Goal: Task Accomplishment & Management: Manage account settings

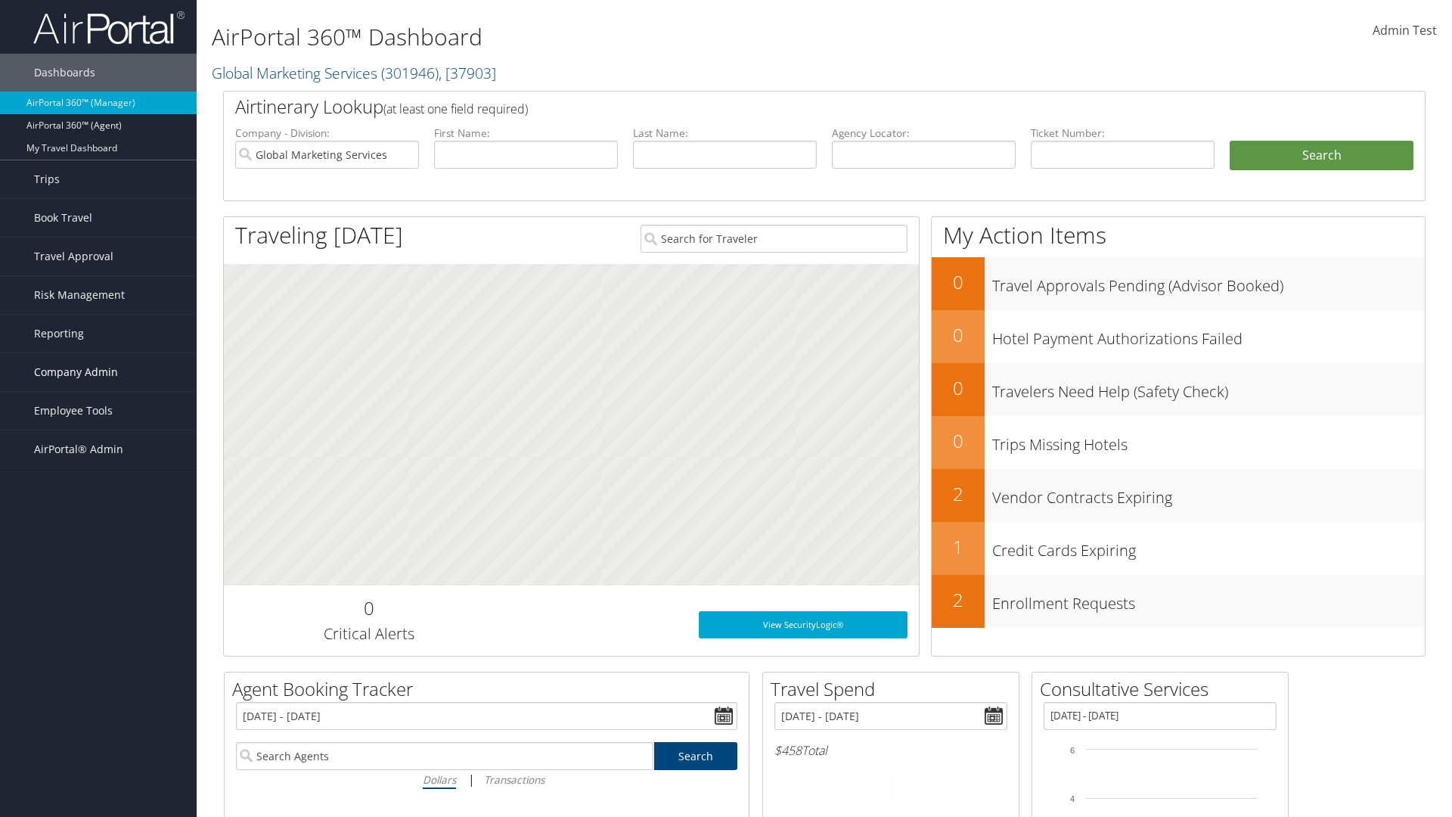
click at [98, 372] on span "Company Admin" at bounding box center [76, 372] width 84 height 38
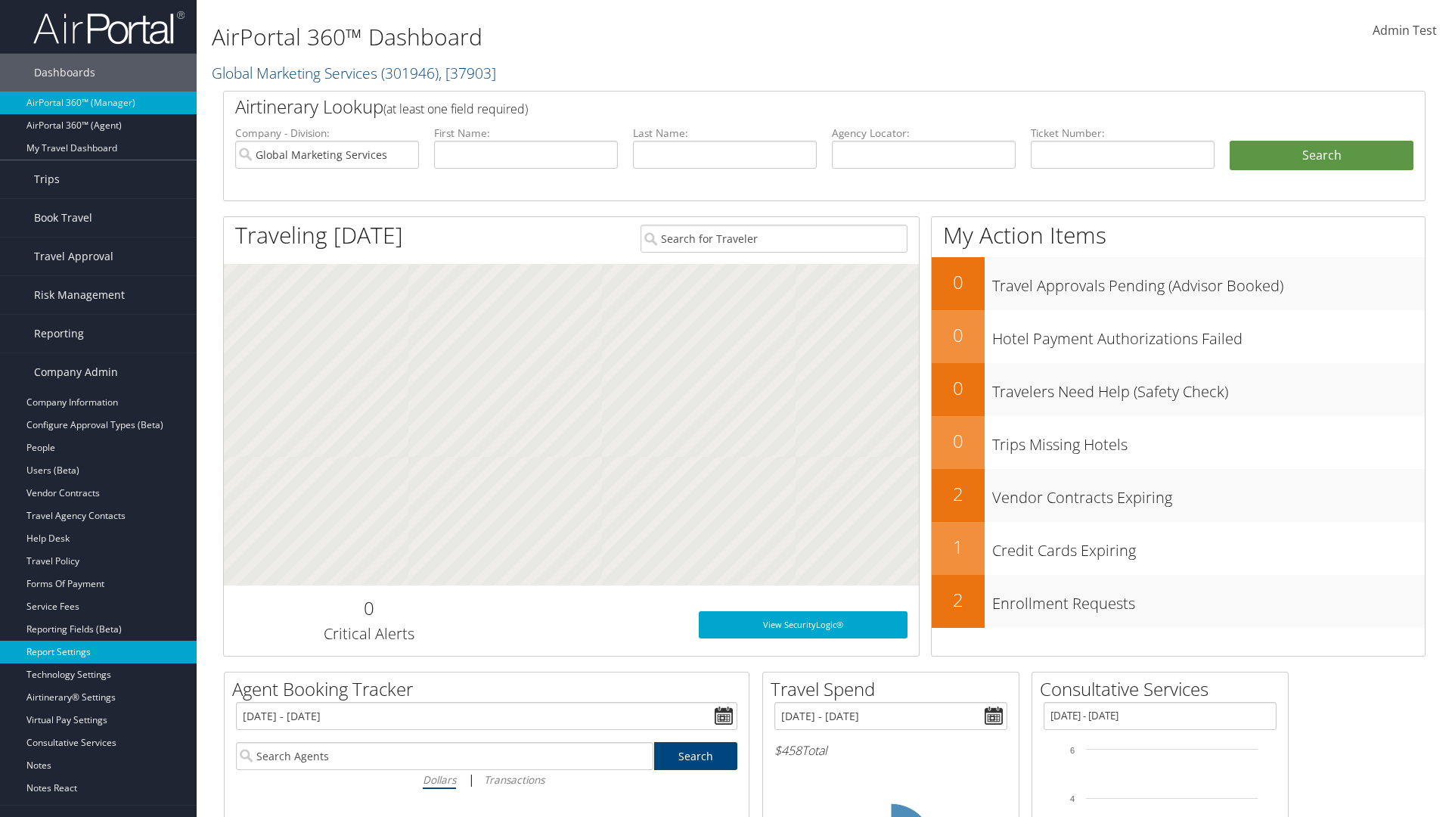
click at [98, 652] on link "Report Settings" at bounding box center [98, 652] width 197 height 23
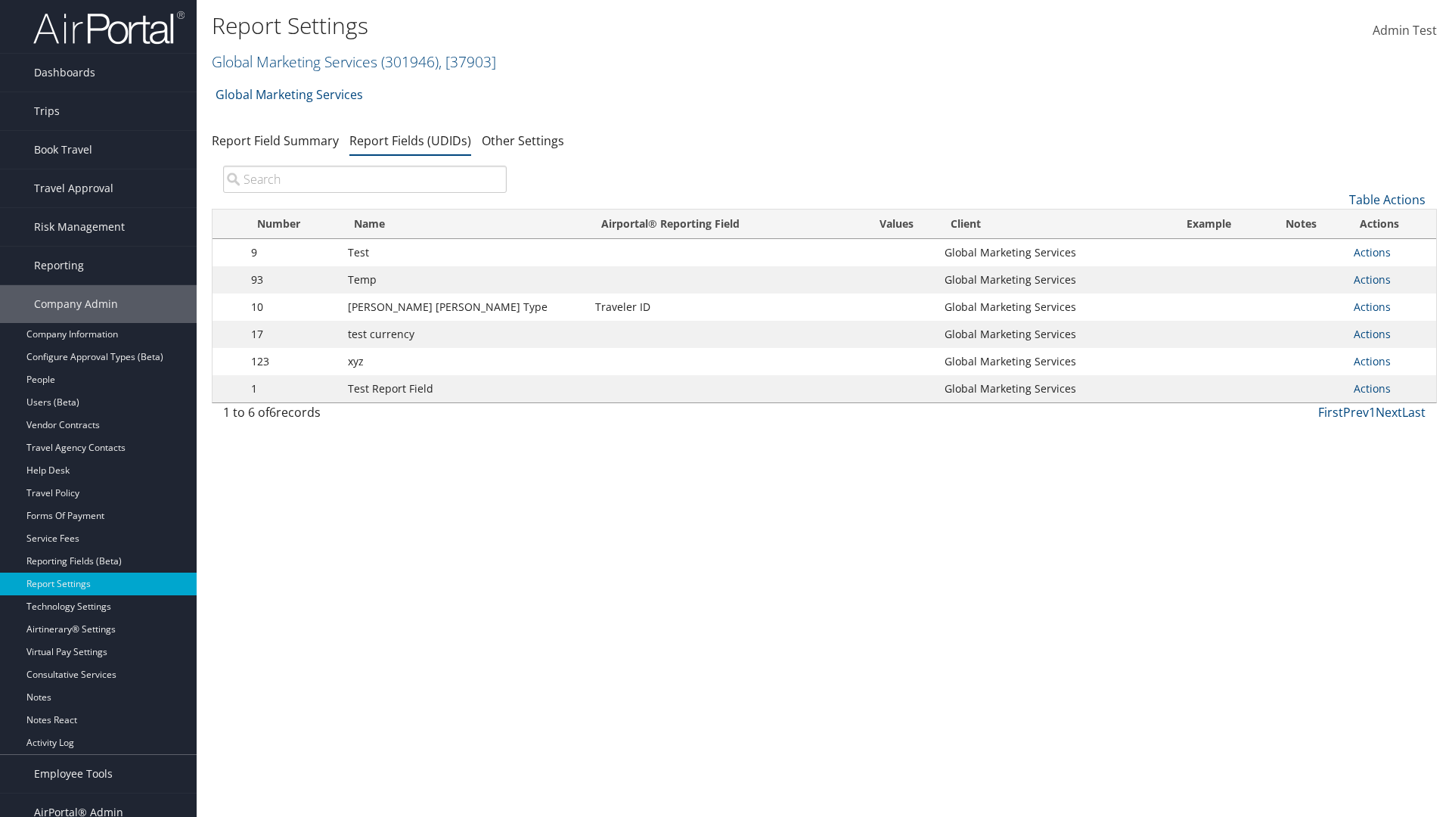
click at [365, 179] on input "search" at bounding box center [365, 179] width 284 height 27
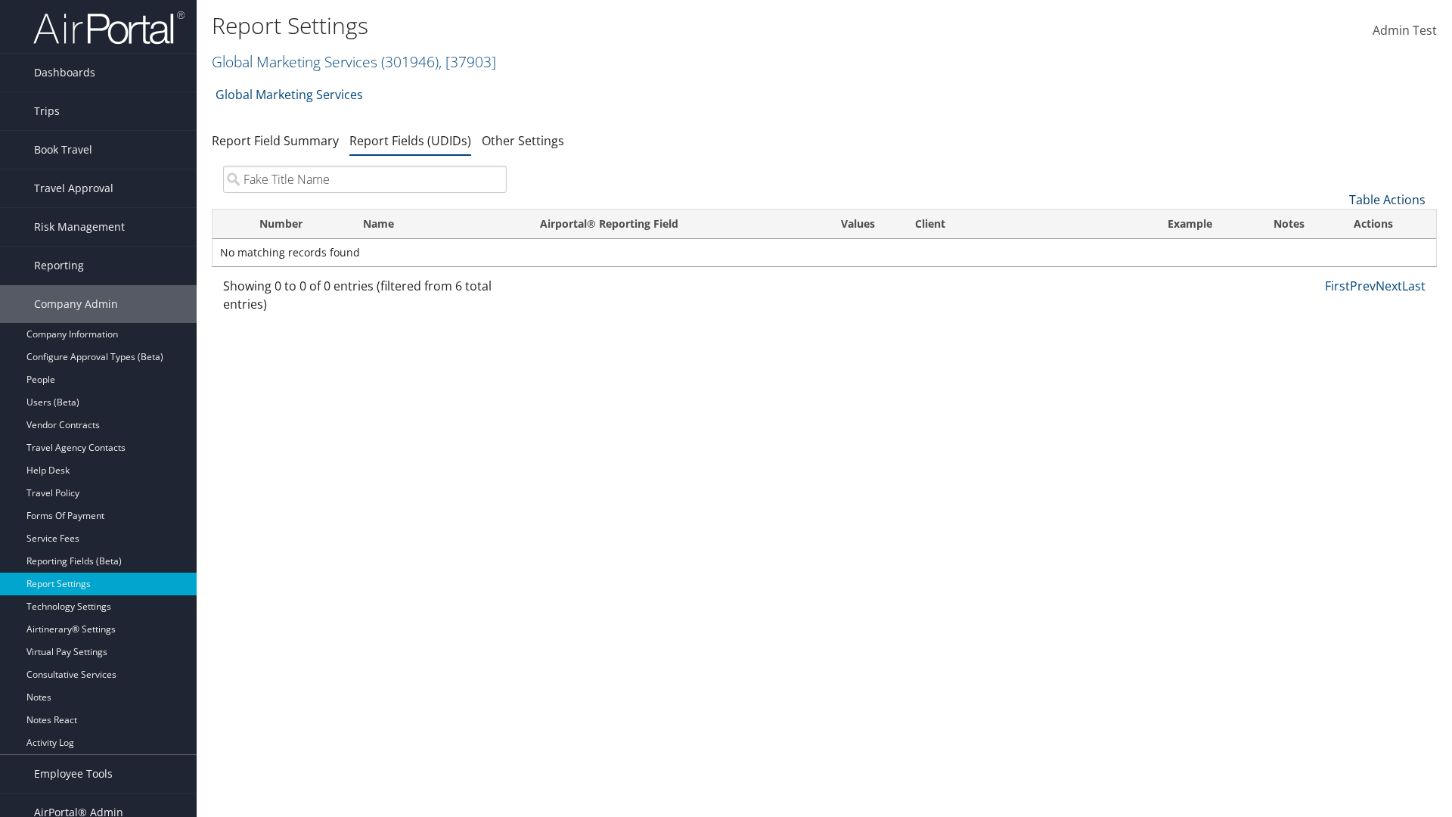
type input "Fake Title Name"
click at [1387, 200] on link "Table Actions" at bounding box center [1387, 199] width 76 height 17
click at [1336, 223] on link "New Record" at bounding box center [1336, 223] width 199 height 26
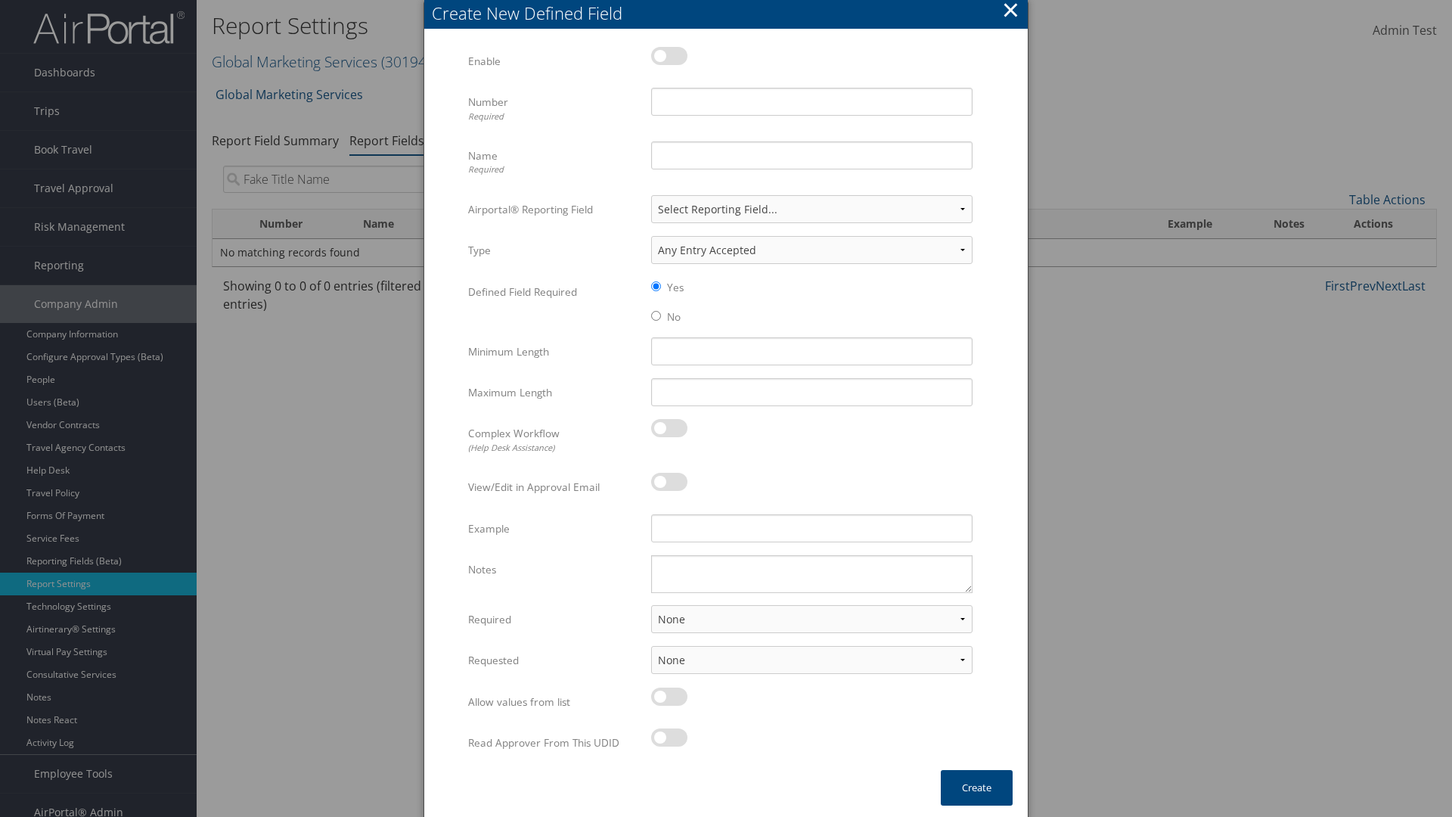
click at [669, 55] on label at bounding box center [669, 56] width 36 height 18
click at [669, 55] on input "checkbox" at bounding box center [664, 59] width 10 height 10
checkbox input "true"
click at [812, 155] on input "Name Required" at bounding box center [811, 155] width 321 height 28
type input "Fake Title Name"
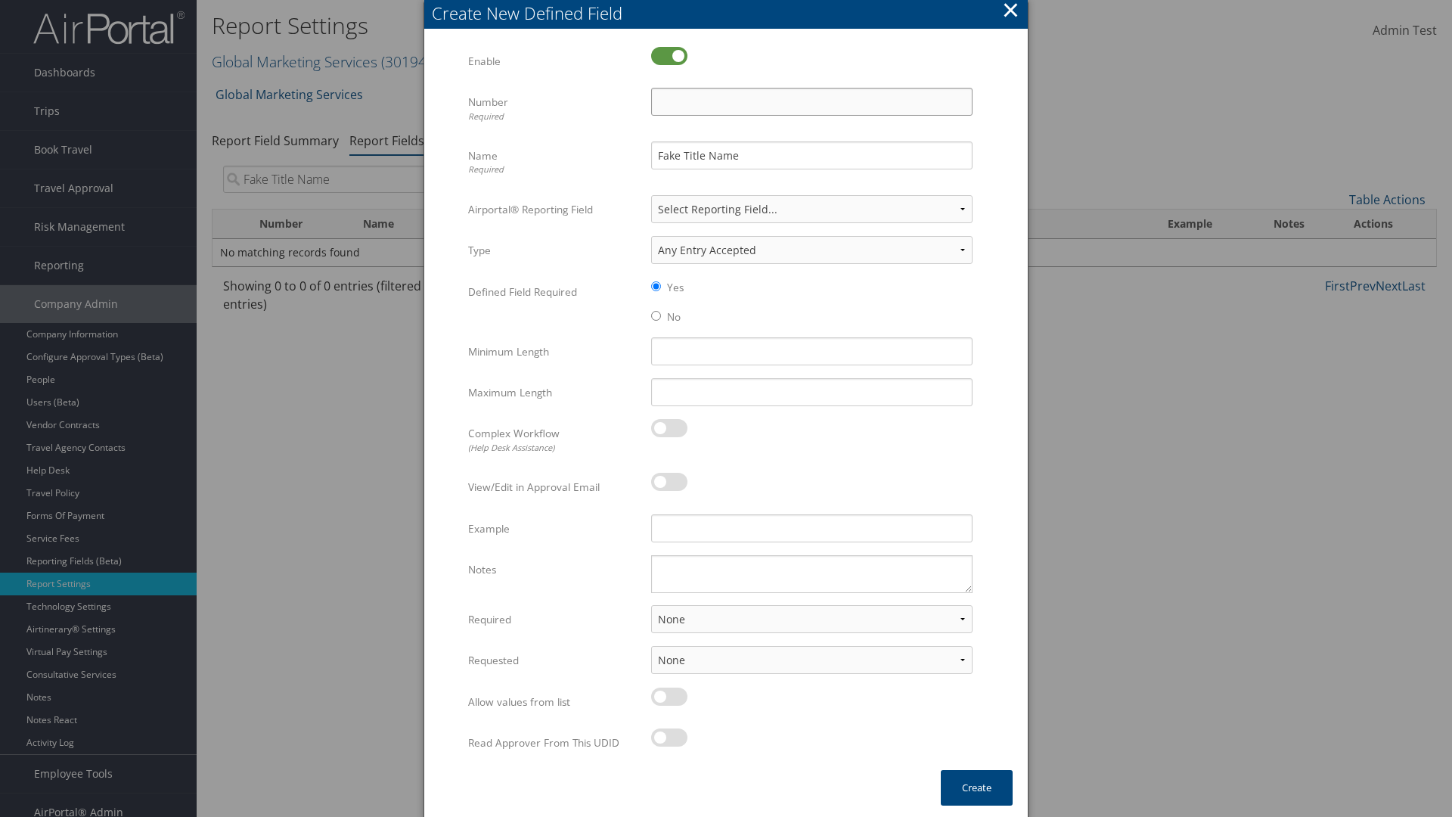
click at [812, 101] on input "Number Required" at bounding box center [811, 102] width 321 height 28
type input "333"
click at [976, 787] on button "Create" at bounding box center [977, 788] width 72 height 36
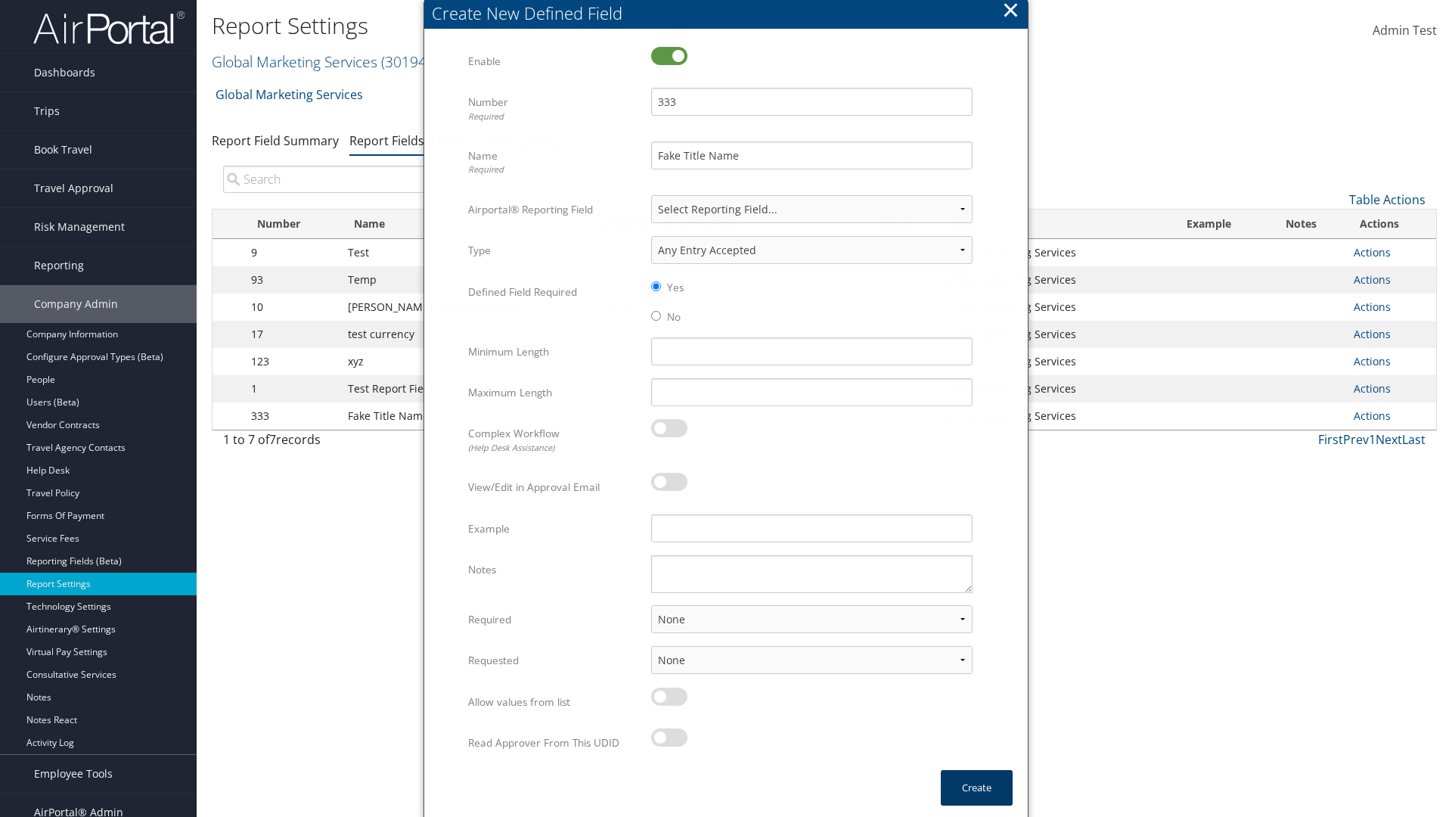
scroll to position [15, 0]
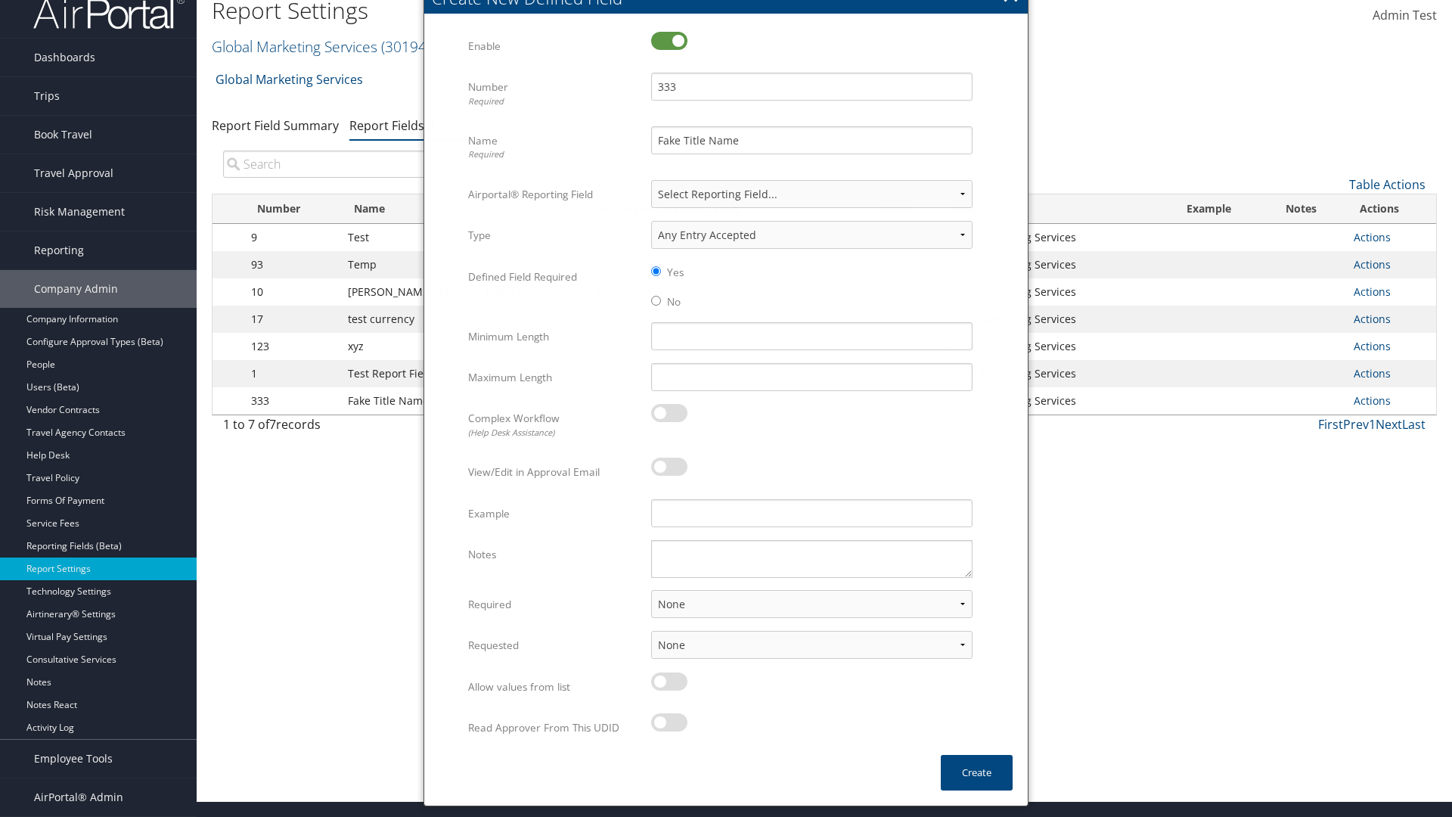
click at [365, 164] on input "search" at bounding box center [365, 164] width 284 height 27
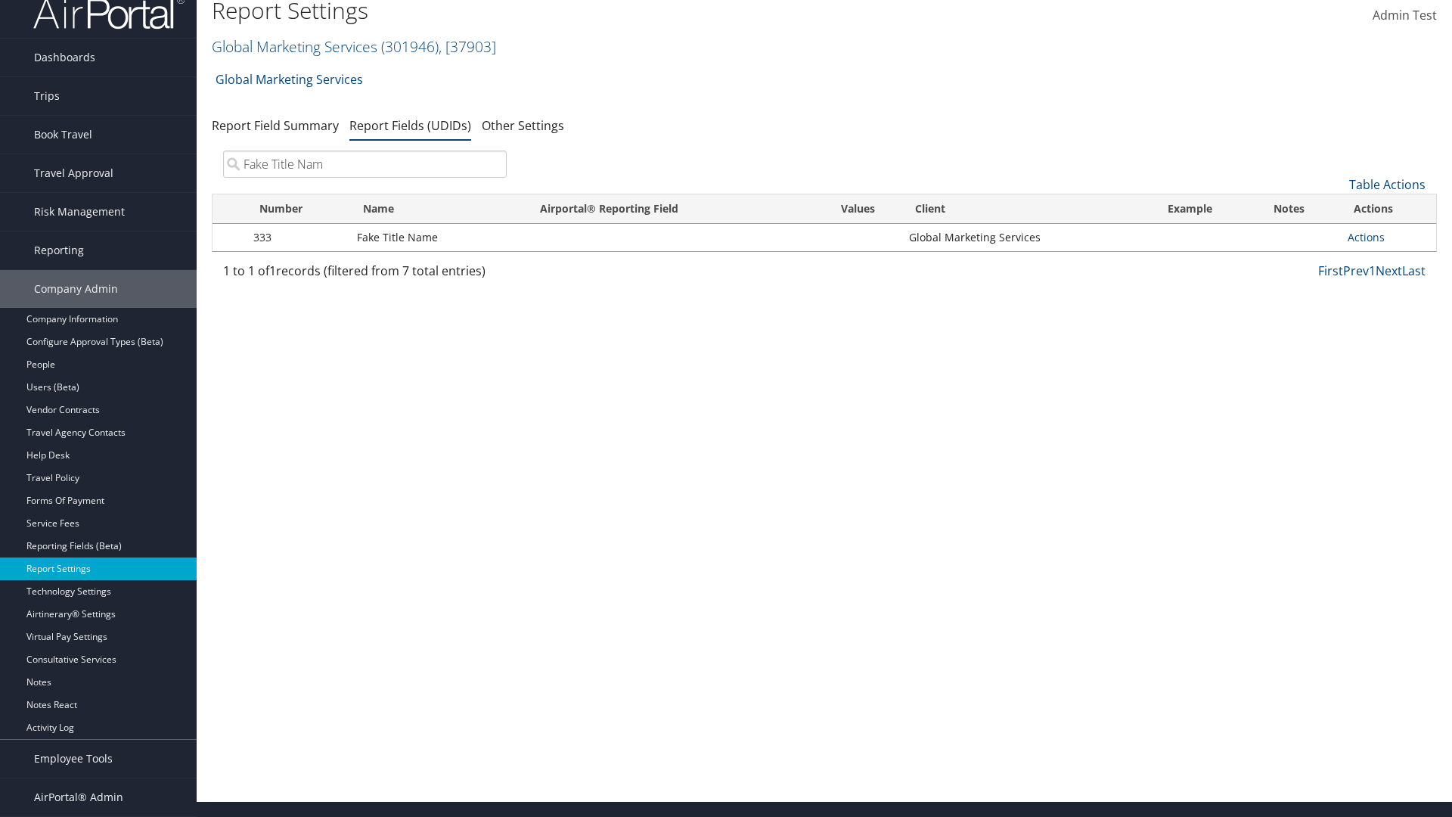
type input "Fake Title Name"
click at [365, 164] on input "search" at bounding box center [365, 164] width 284 height 27
type input "333"
click at [1366, 237] on link "Actions" at bounding box center [1366, 237] width 37 height 14
click at [1306, 312] on link "Edit" at bounding box center [1306, 312] width 150 height 26
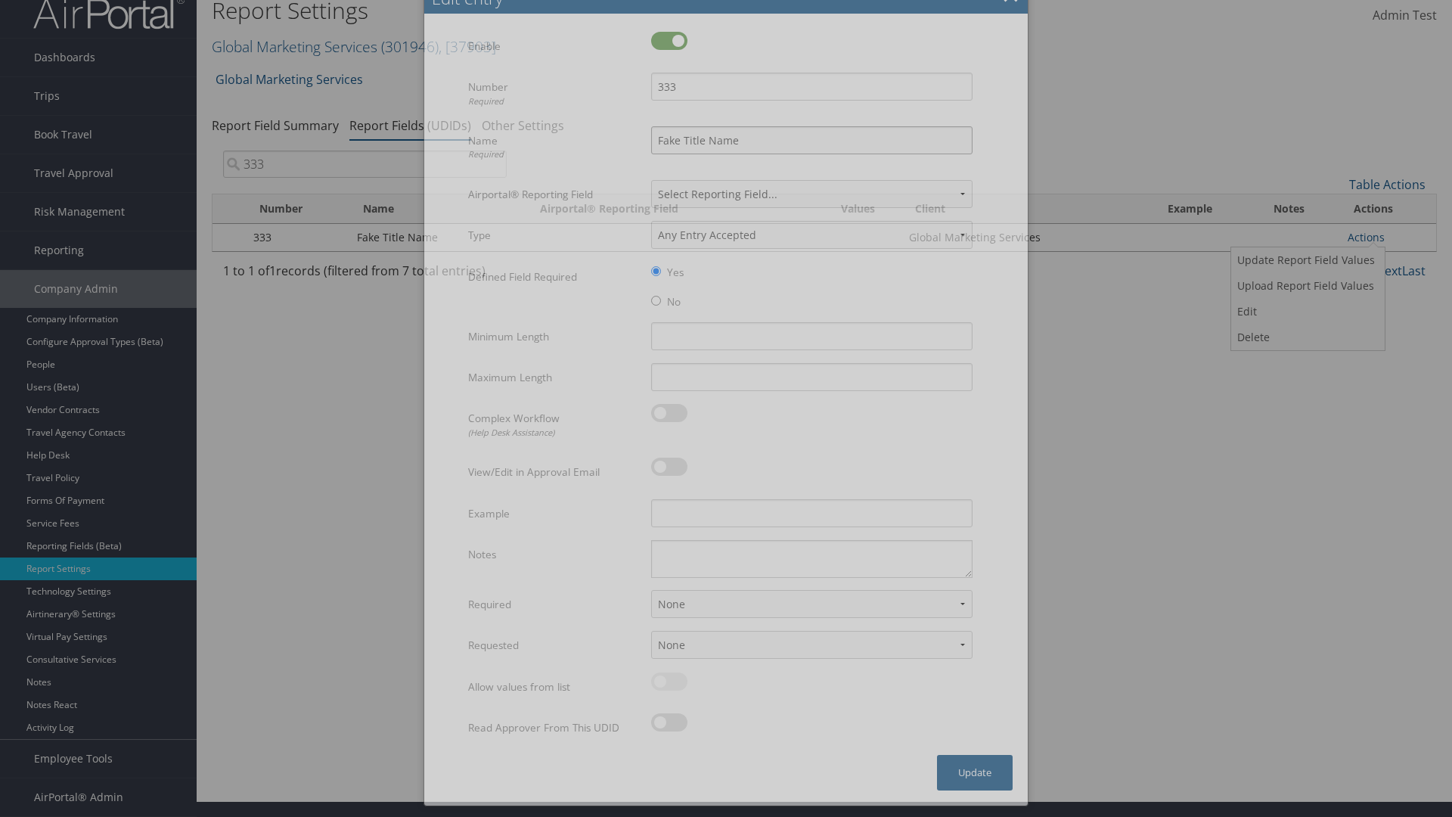
click at [812, 140] on input "Fake Title Name" at bounding box center [811, 140] width 321 height 28
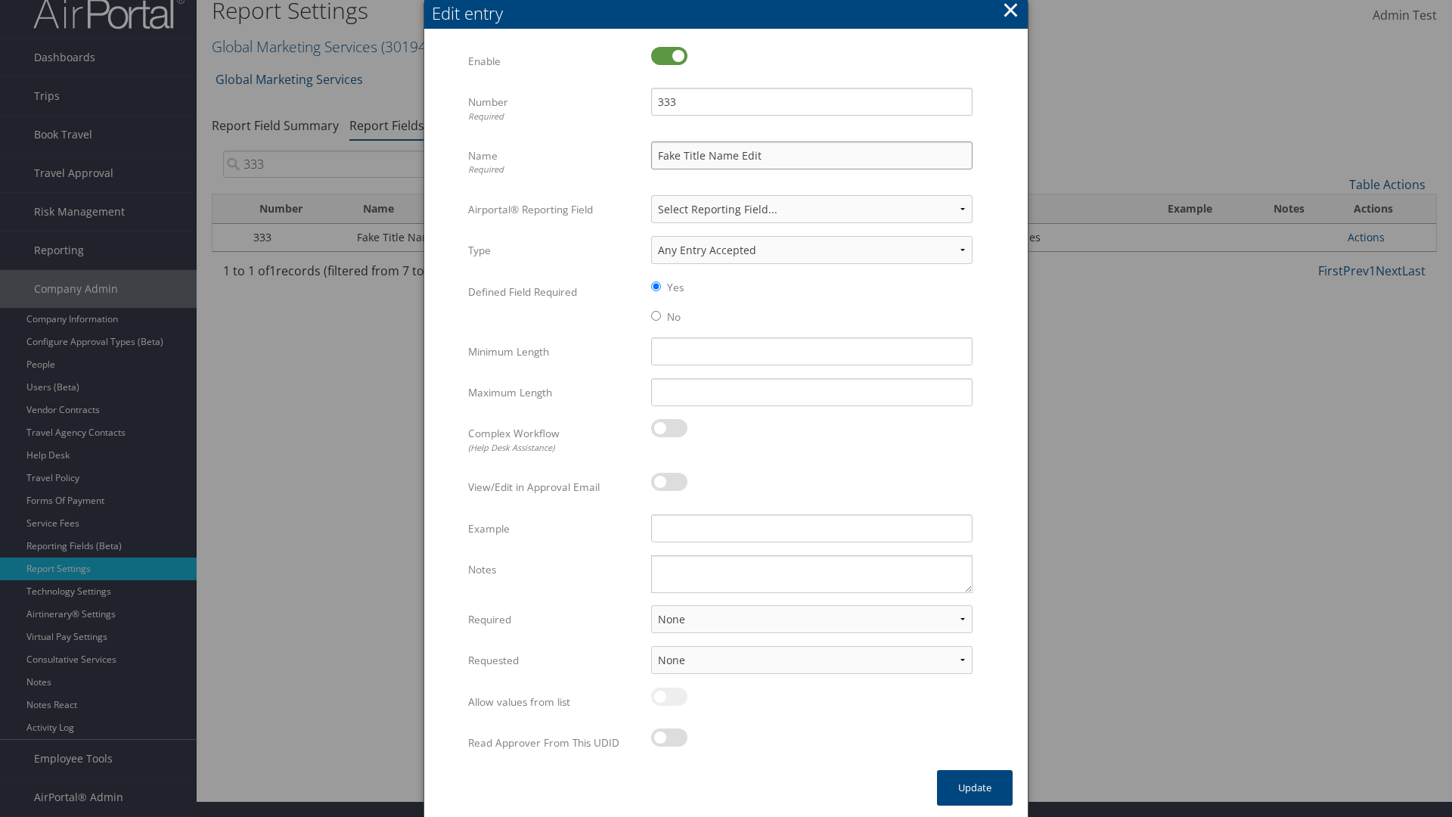
type input "Fake Title Name Edit"
click at [812, 101] on input "333" at bounding box center [811, 102] width 321 height 28
type input "3334"
click at [975, 787] on button "Update" at bounding box center [975, 788] width 76 height 36
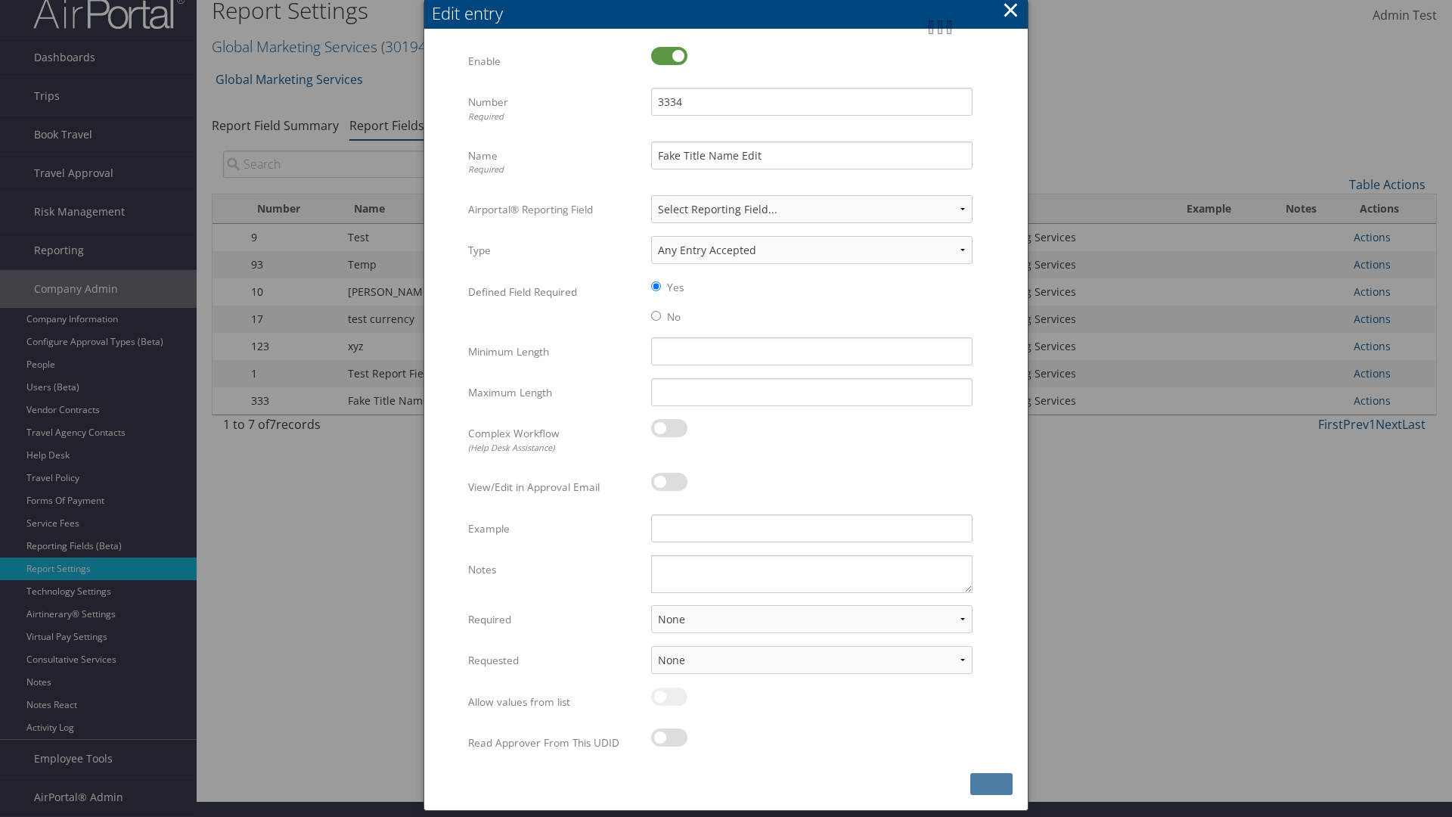
scroll to position [0, 0]
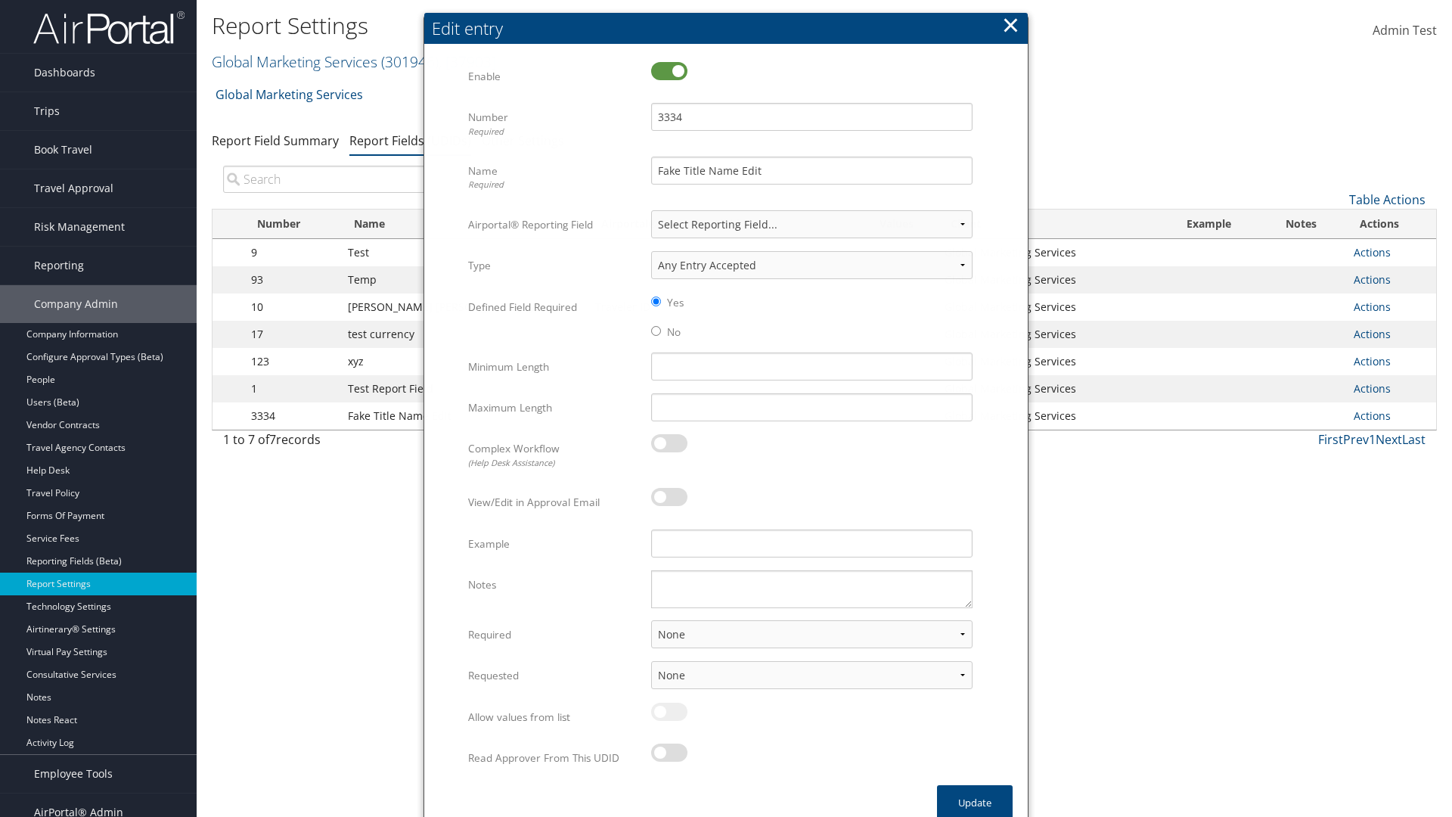
click at [365, 166] on input "search" at bounding box center [365, 179] width 284 height 27
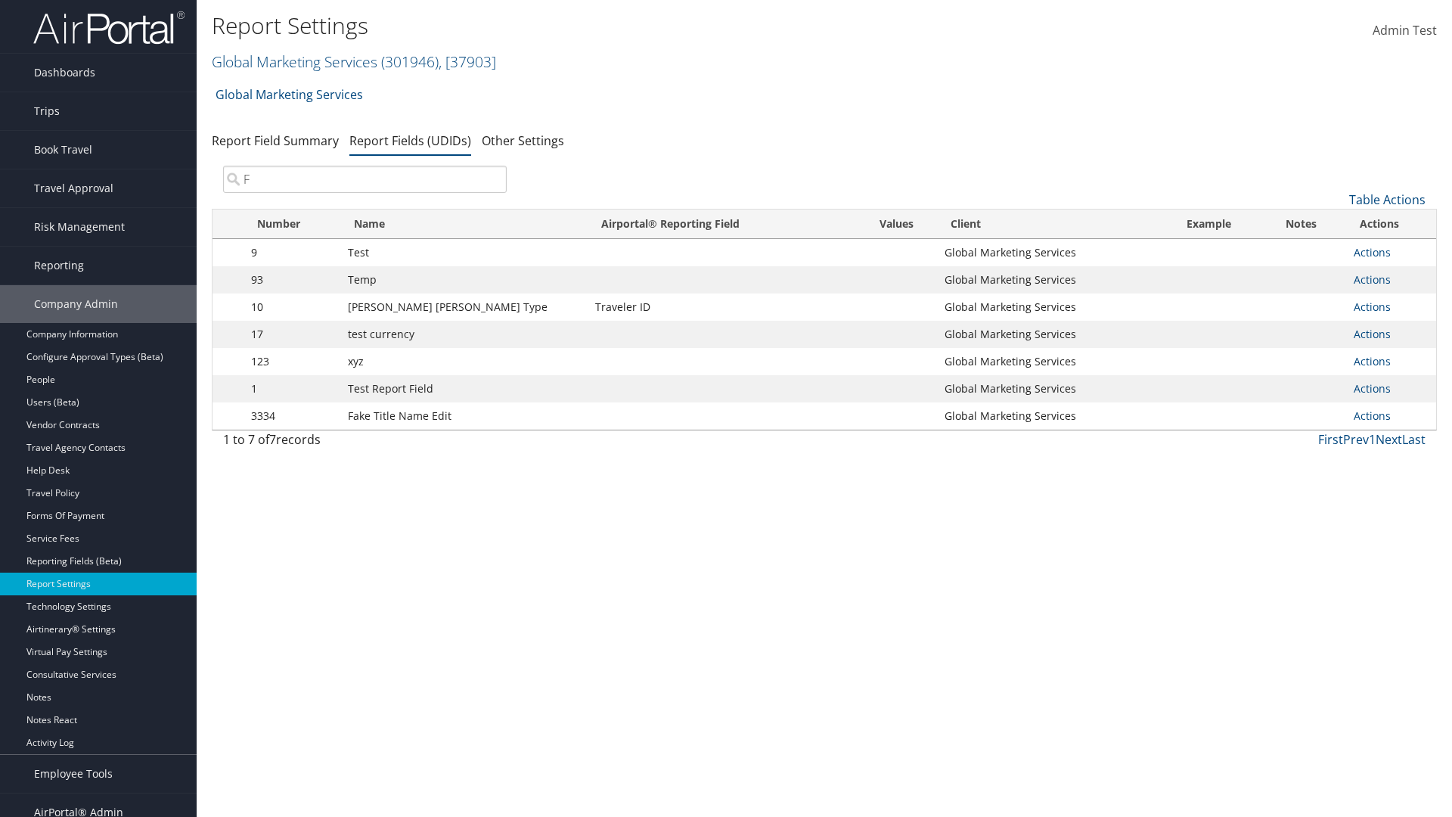
scroll to position [15, 0]
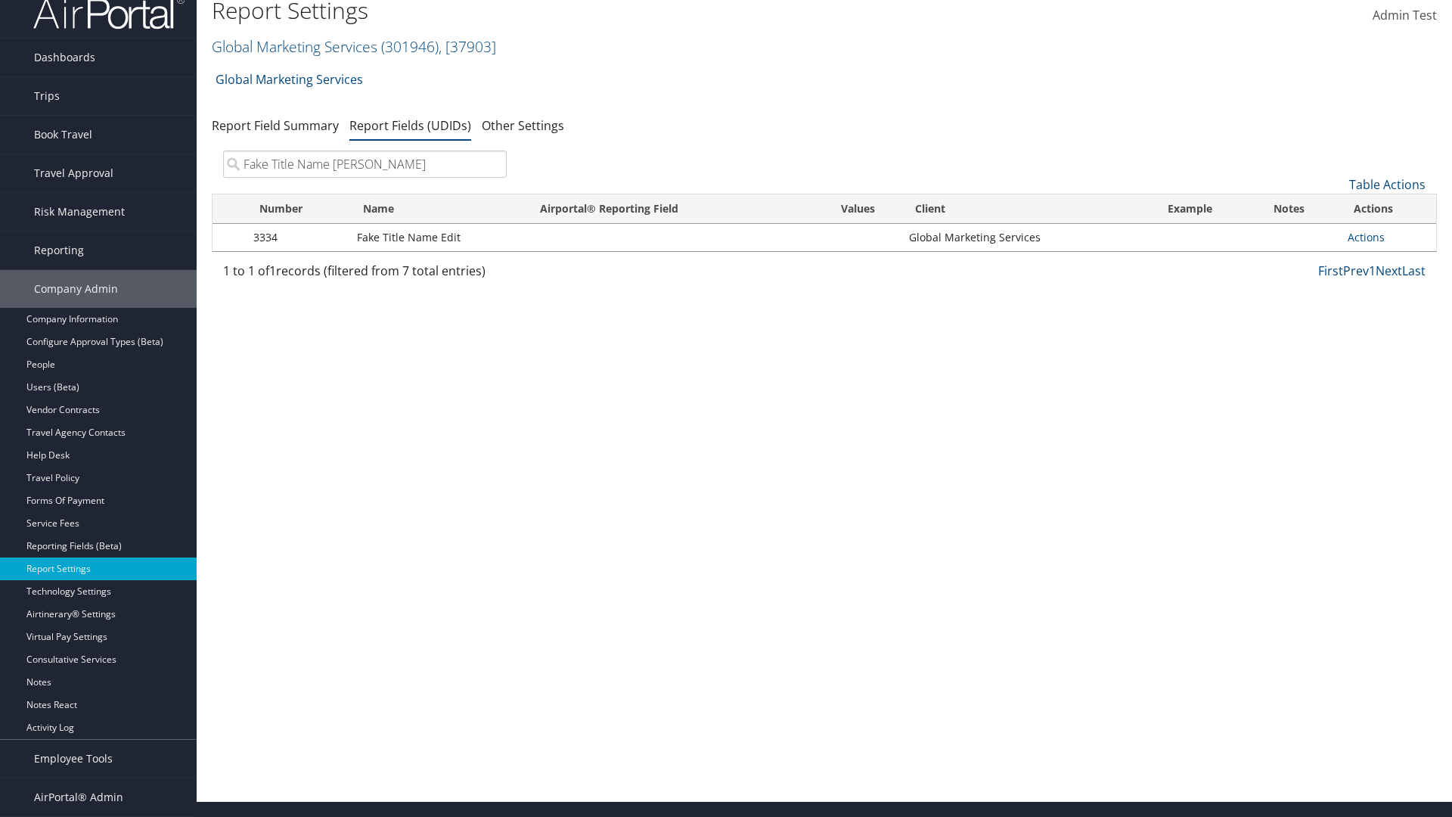
type input "Fake Title Name Edit"
click at [365, 164] on input "search" at bounding box center [365, 164] width 284 height 27
type input "3334"
click at [1366, 237] on link "Actions" at bounding box center [1366, 237] width 37 height 14
click at [1306, 286] on link "Upload Report Field Values" at bounding box center [1306, 286] width 150 height 26
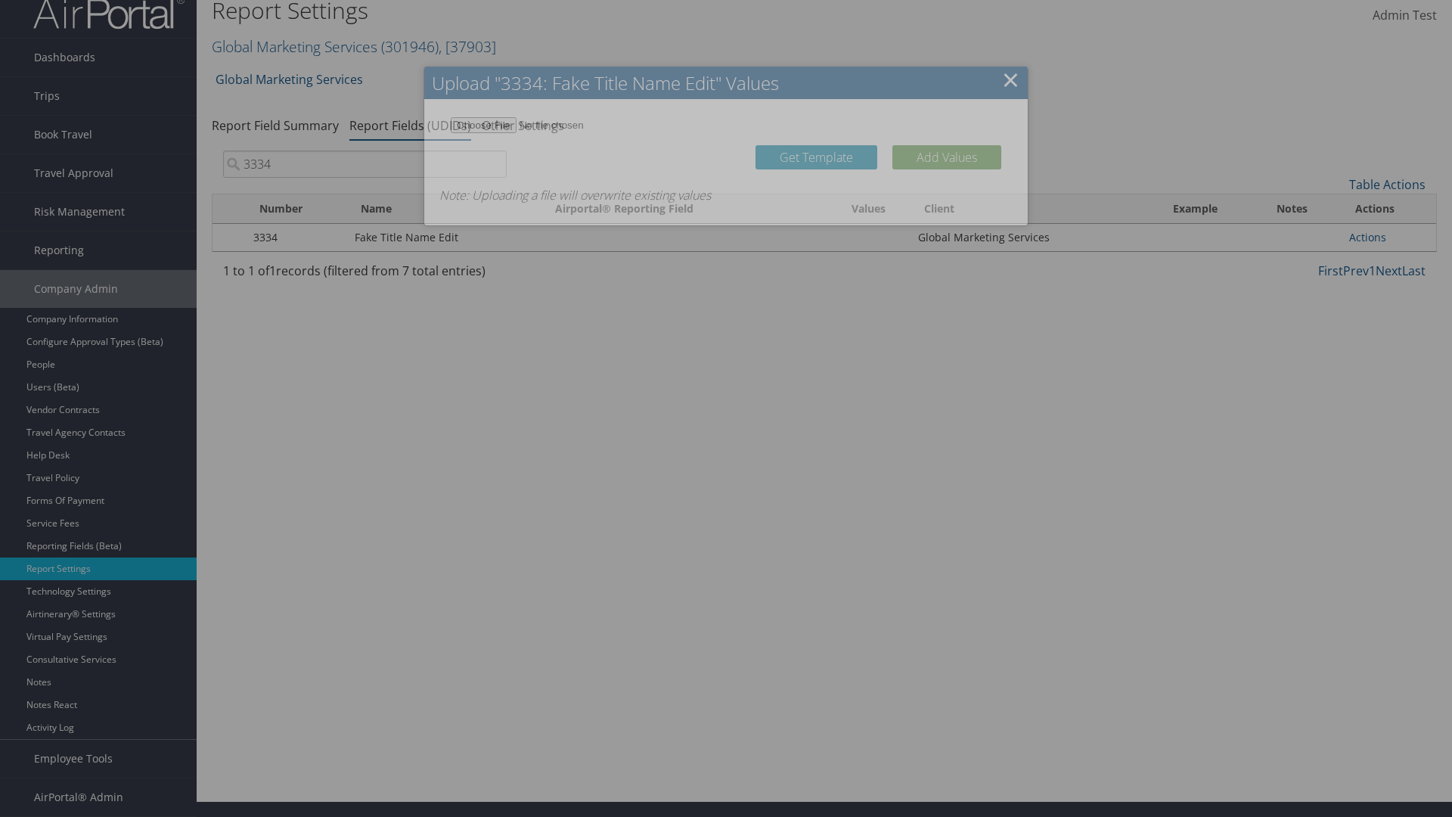
click at [816, 169] on link "Get Template" at bounding box center [817, 157] width 122 height 24
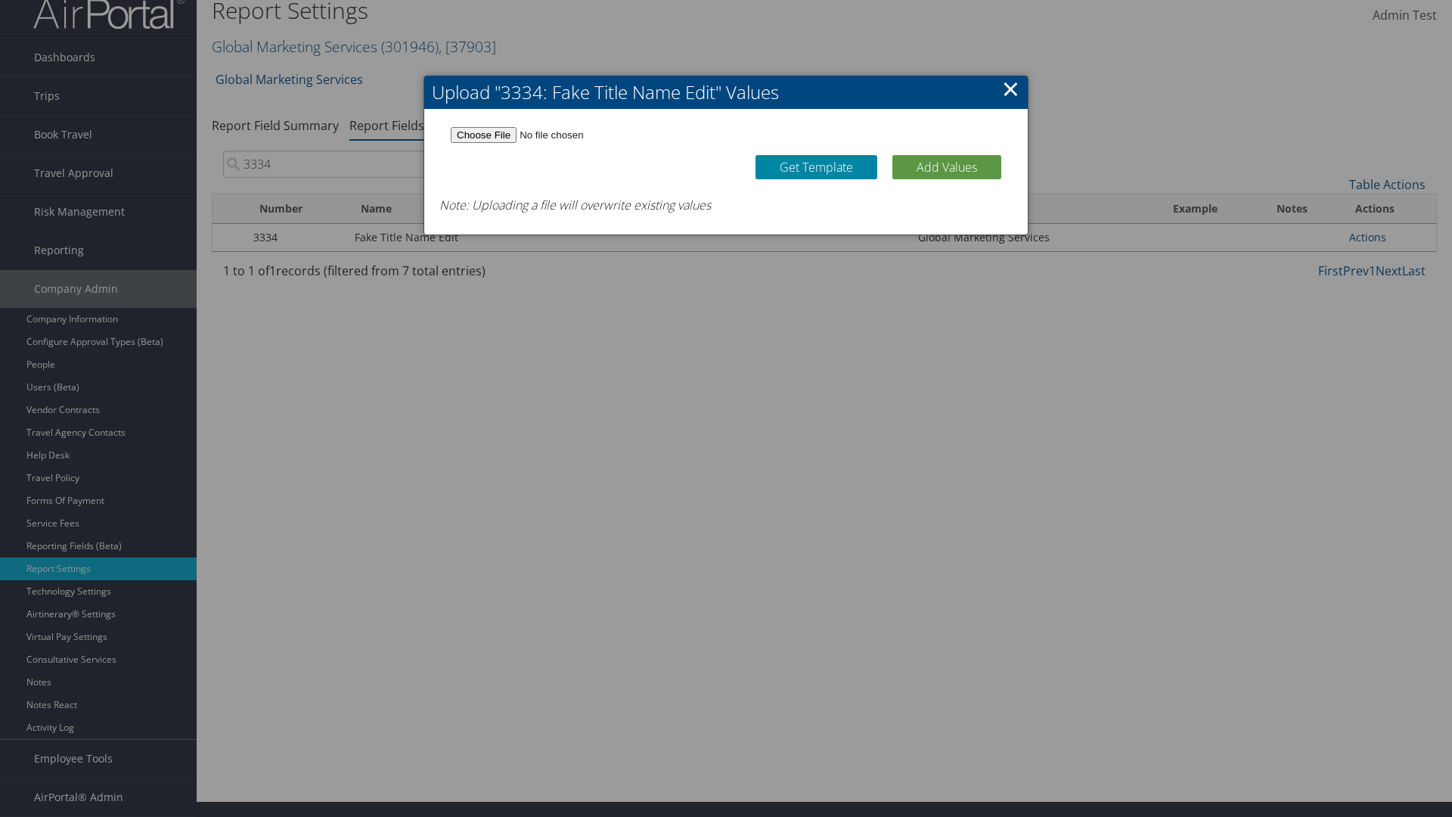
scroll to position [0, 0]
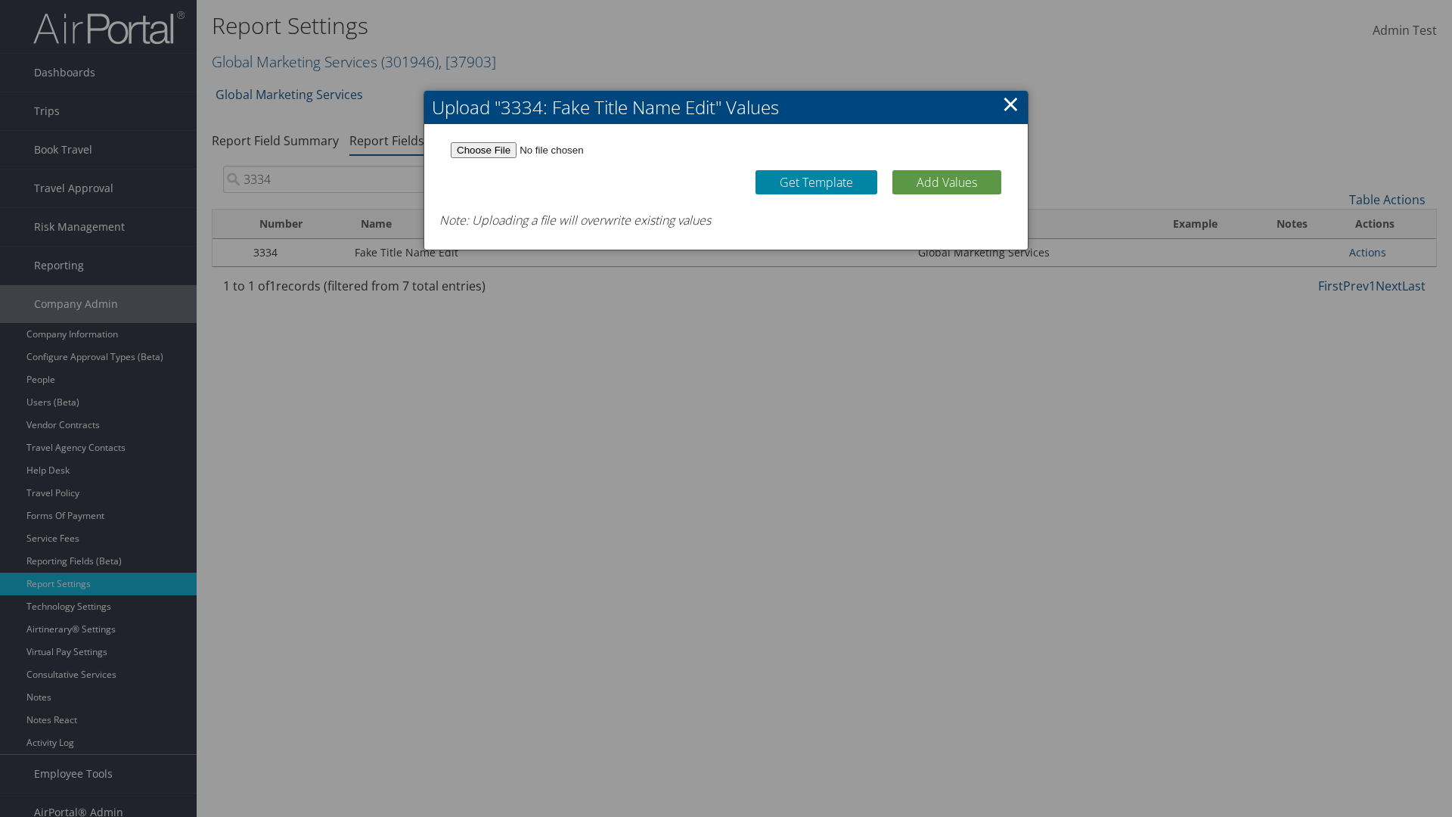
type input "C:\fakepath\udidValues.csv"
click at [947, 182] on button "Add Values" at bounding box center [946, 182] width 109 height 24
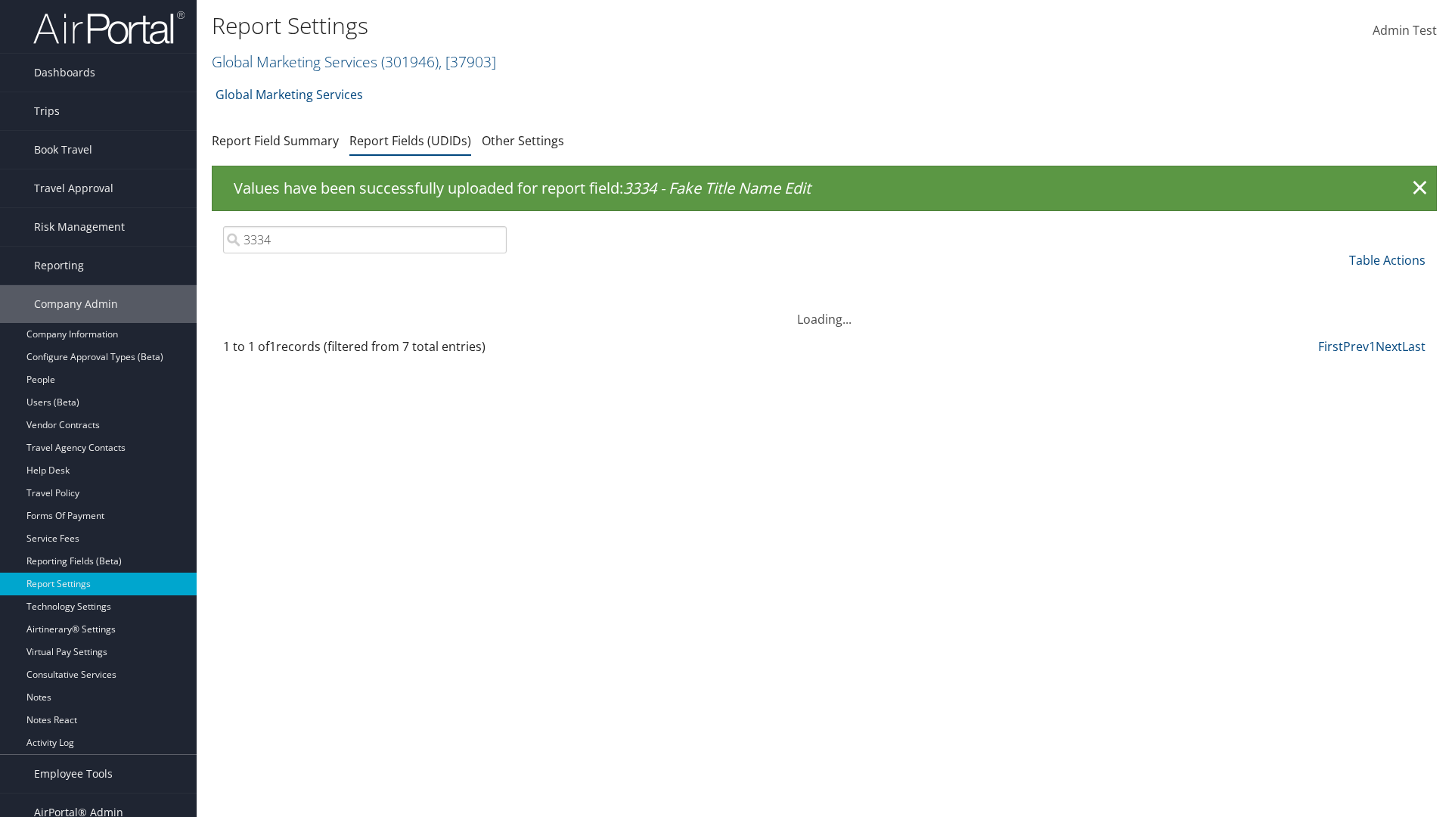
scroll to position [15, 0]
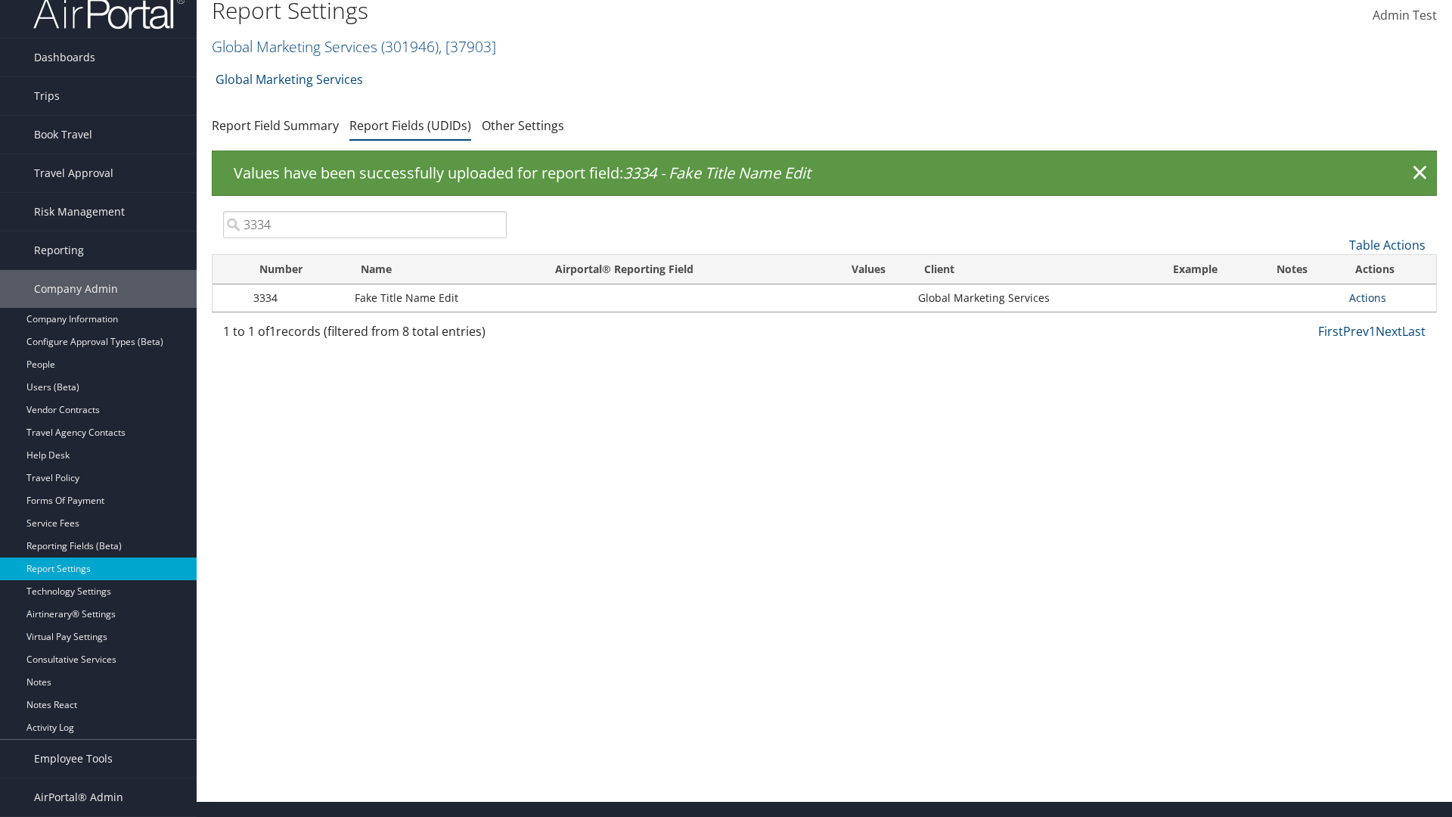
click at [1367, 297] on link "Actions" at bounding box center [1367, 297] width 37 height 14
click at [0, 0] on link "Update Report Field Values" at bounding box center [0, 0] width 0 height 0
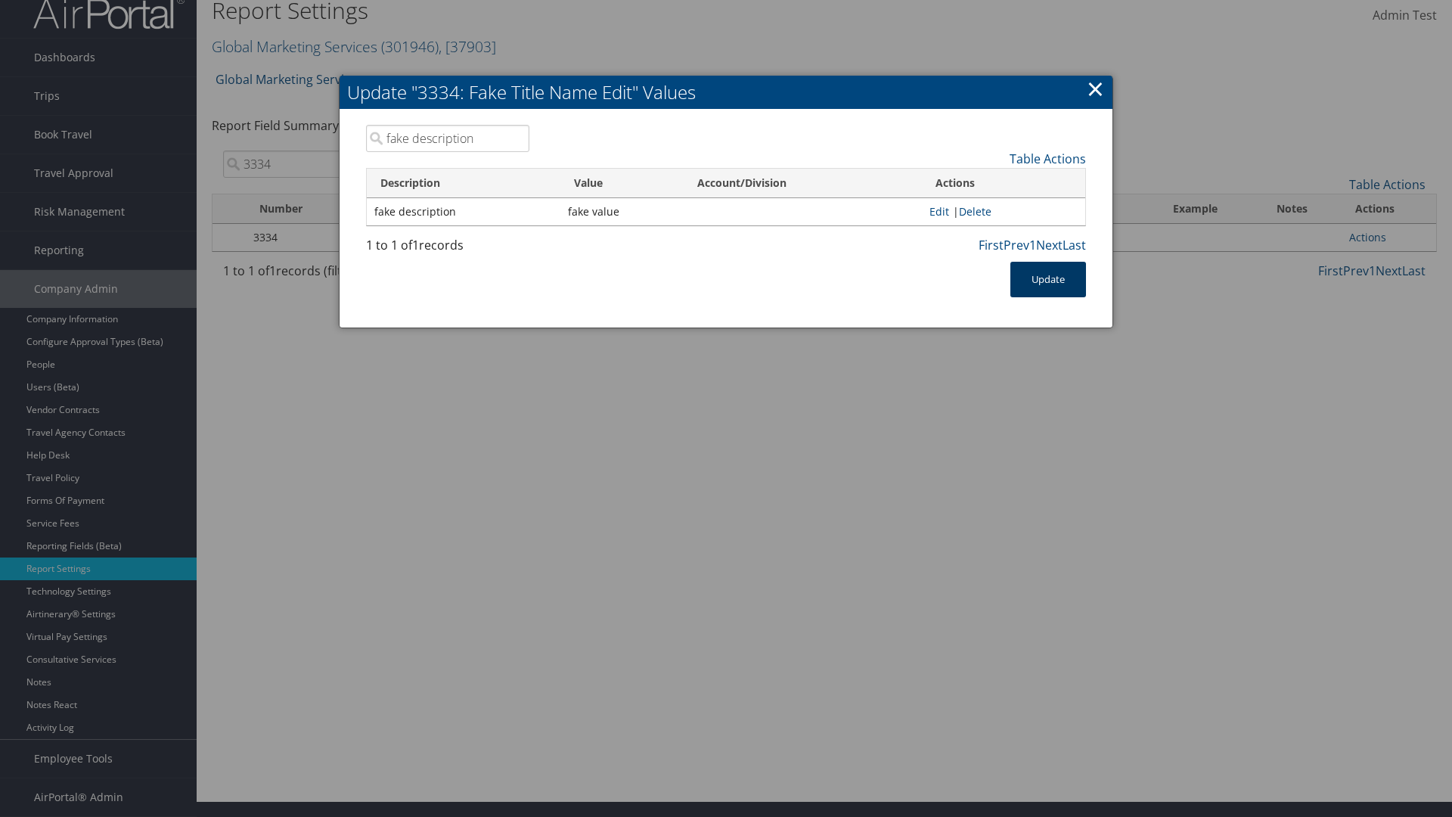
type input "fake description"
click at [1048, 279] on button "Update" at bounding box center [1048, 280] width 76 height 36
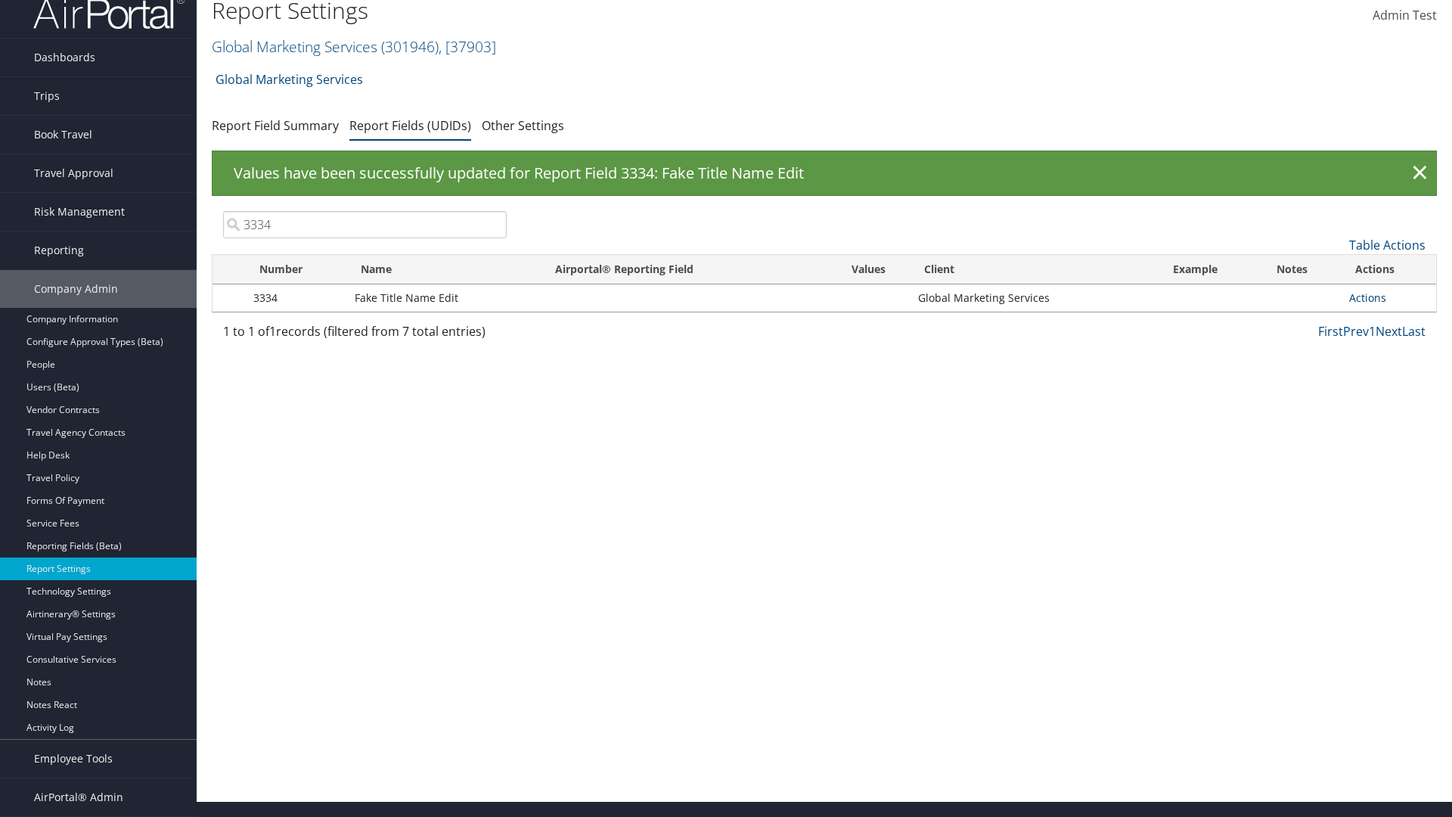
click at [1367, 297] on link "Actions" at bounding box center [1367, 297] width 37 height 14
click at [1307, 398] on link "Delete" at bounding box center [1308, 398] width 150 height 26
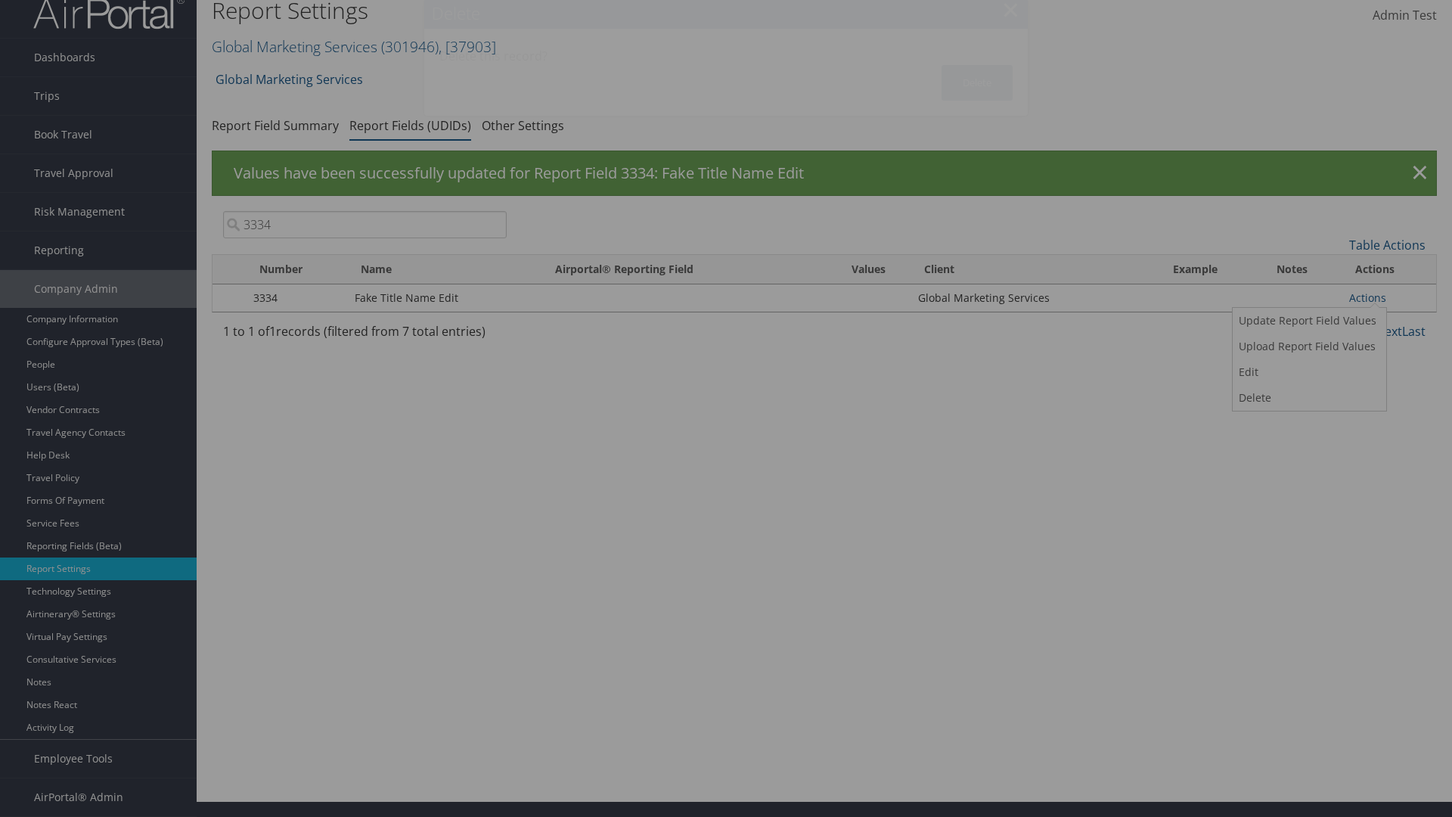
click at [977, 82] on button "Delete" at bounding box center [977, 83] width 71 height 36
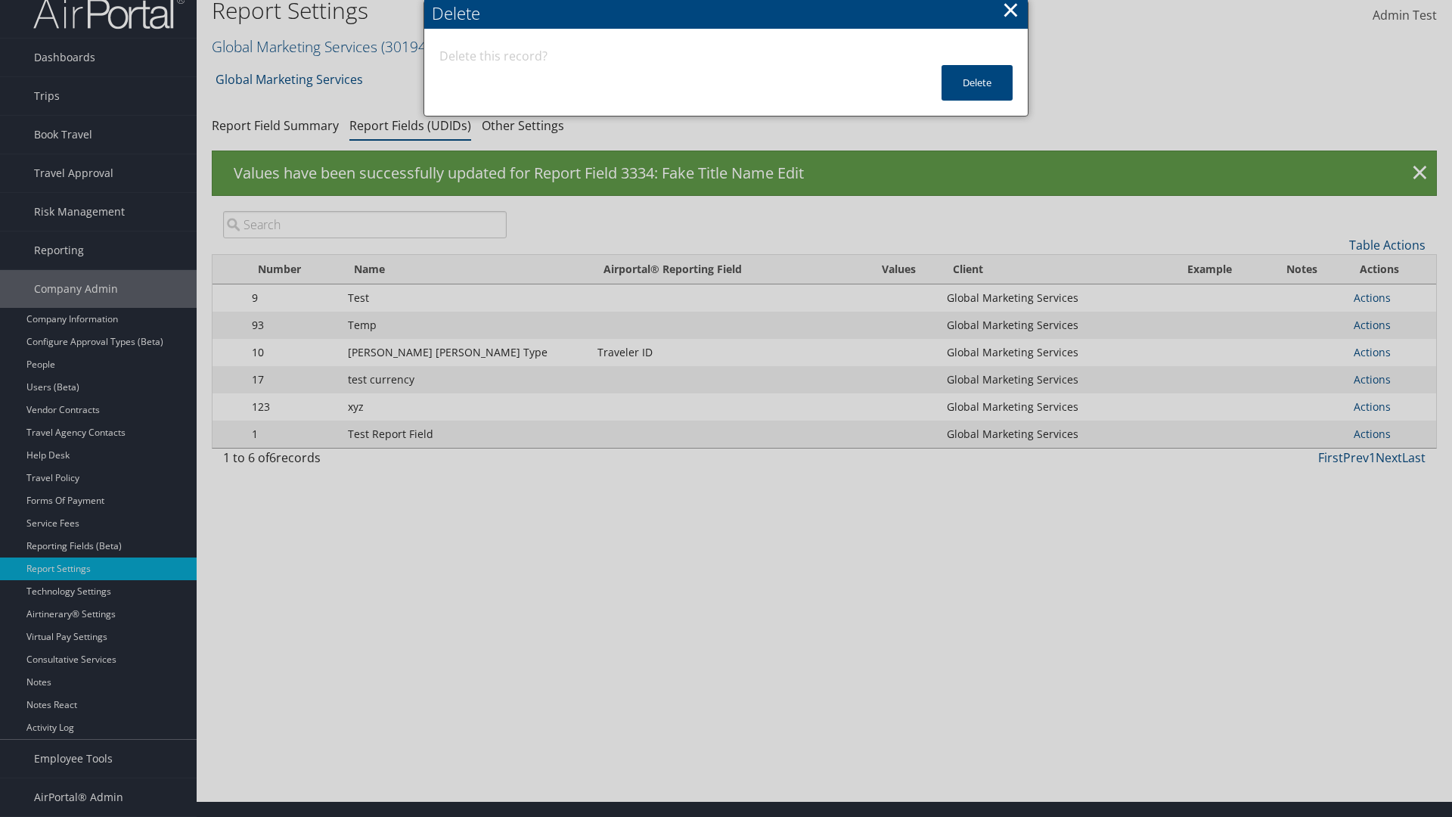
click at [365, 238] on input "search" at bounding box center [365, 224] width 284 height 27
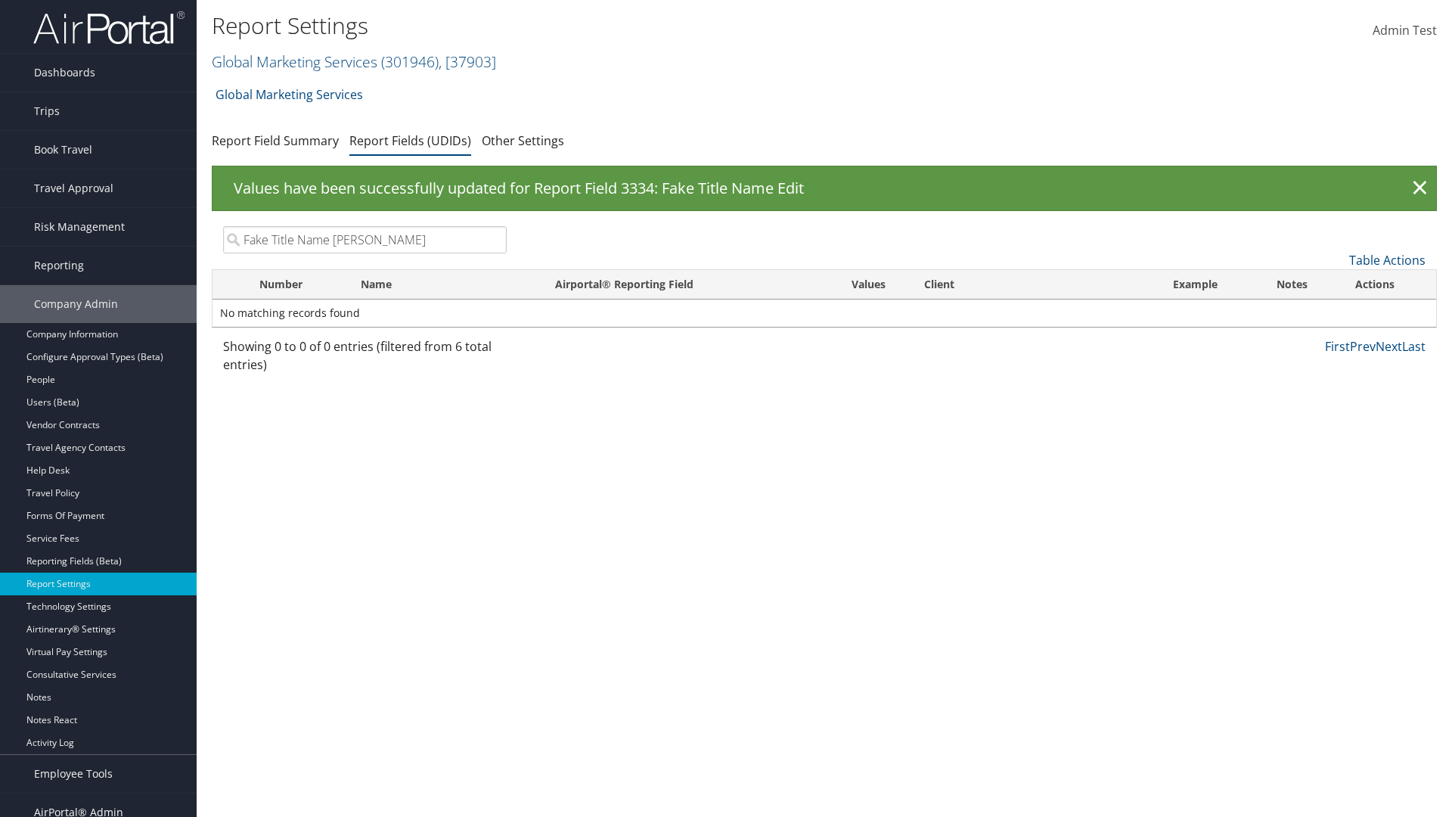
type input "Fake Title Name Edit"
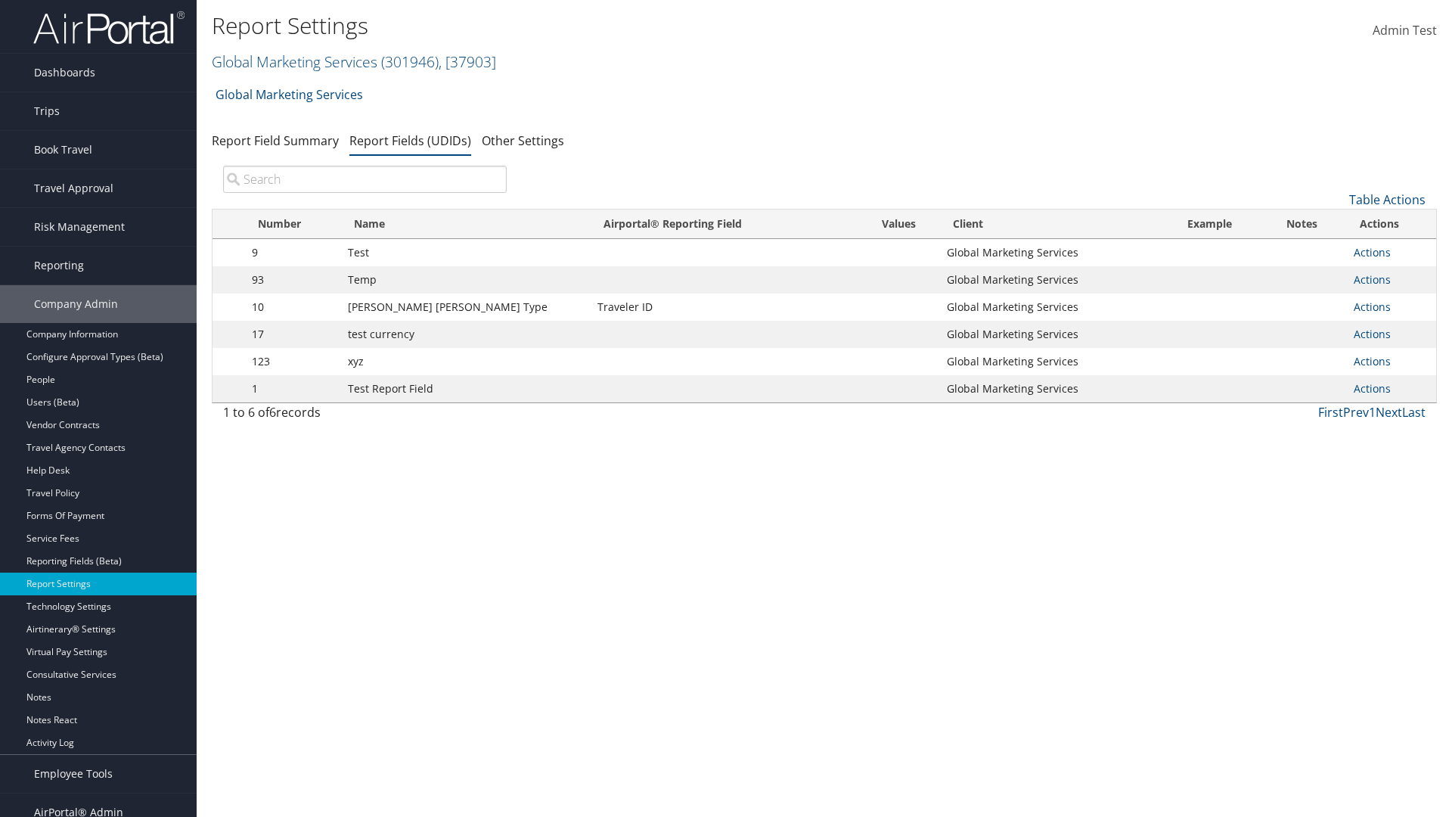
click at [365, 179] on input "search" at bounding box center [365, 179] width 284 height 27
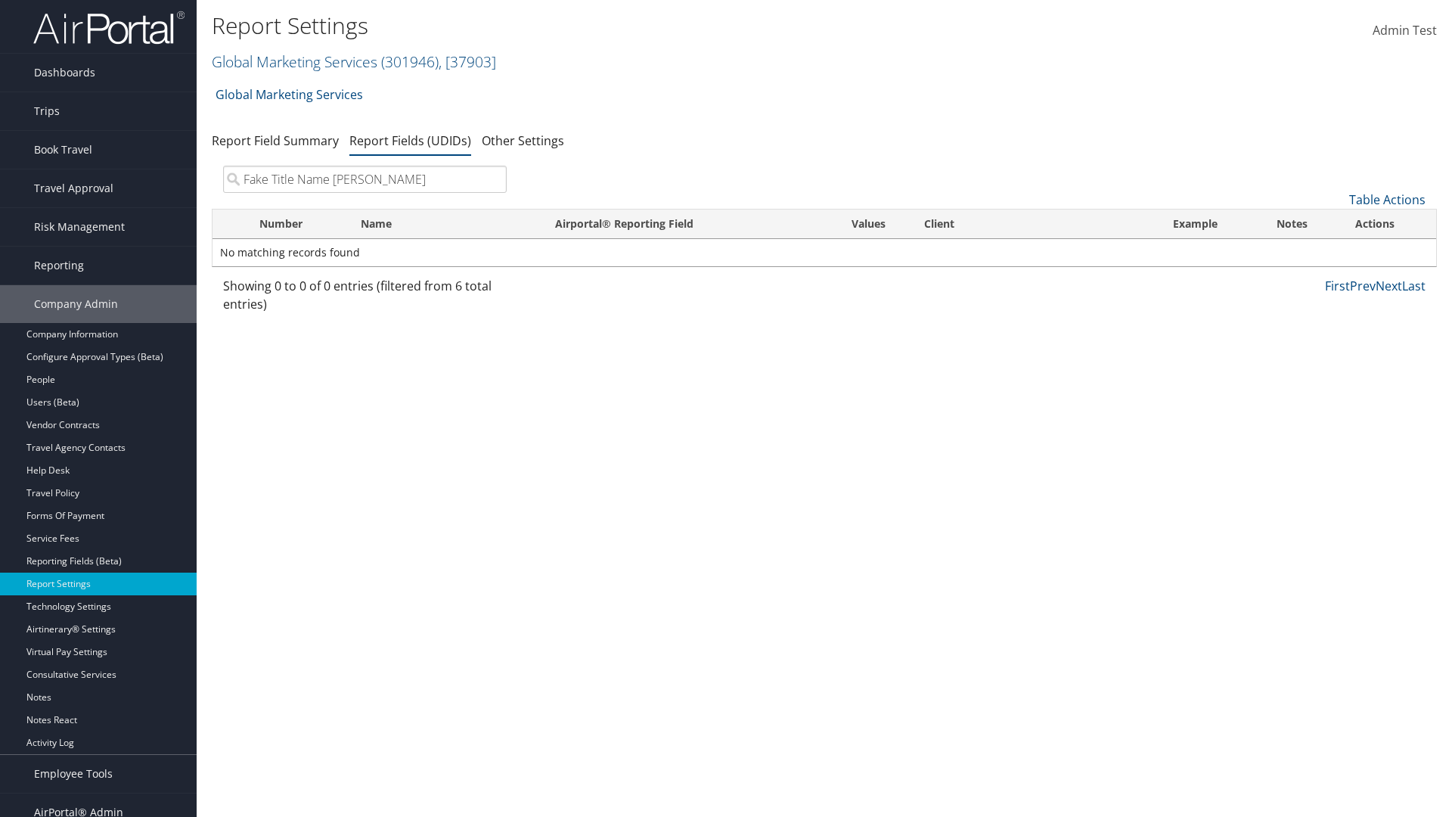
type input "Fake Title Name Edit"
